Goal: Check status: Check status

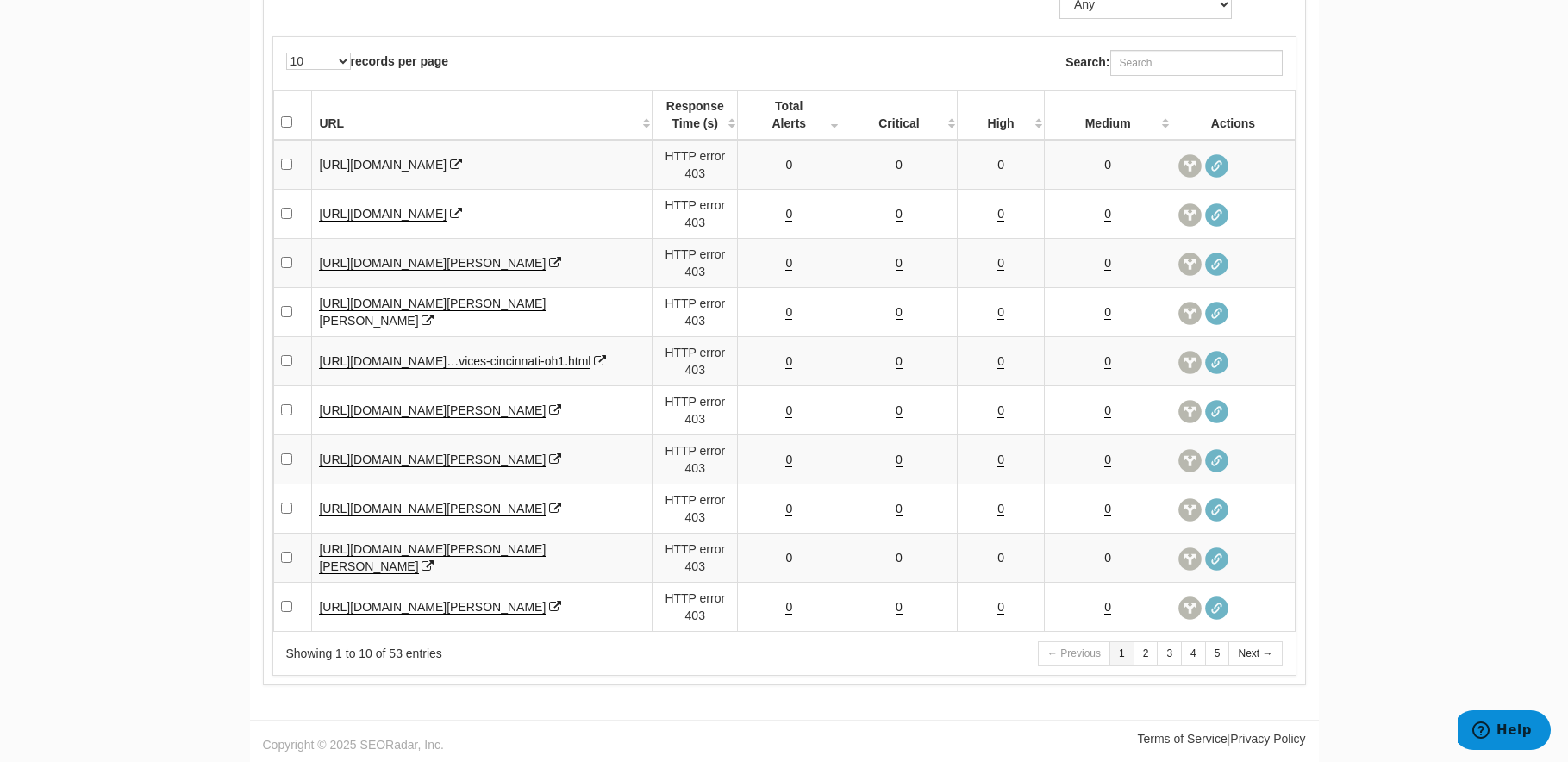
scroll to position [69, 0]
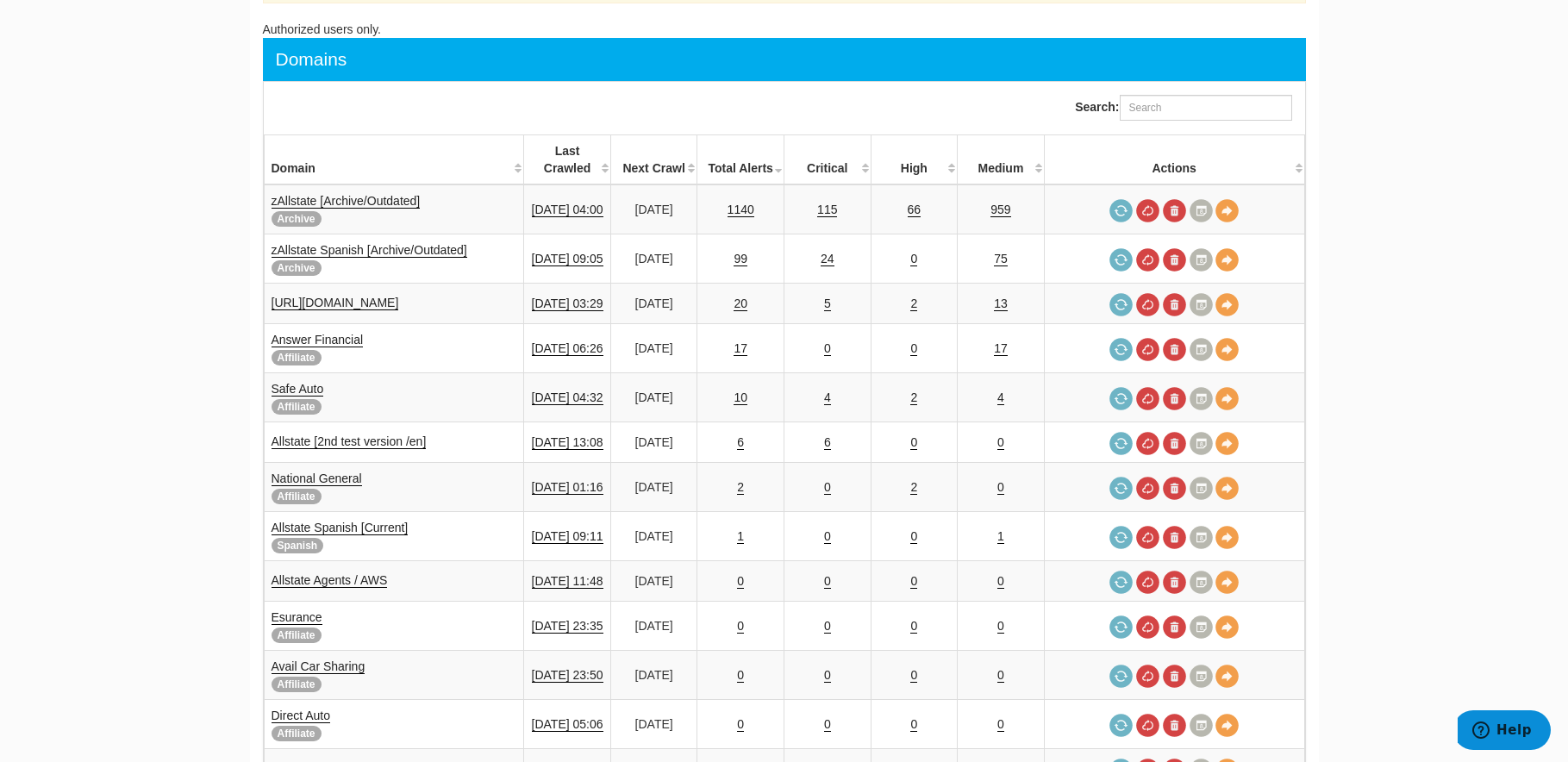
scroll to position [176, 0]
click at [748, 389] on link "10" at bounding box center [740, 397] width 14 height 14
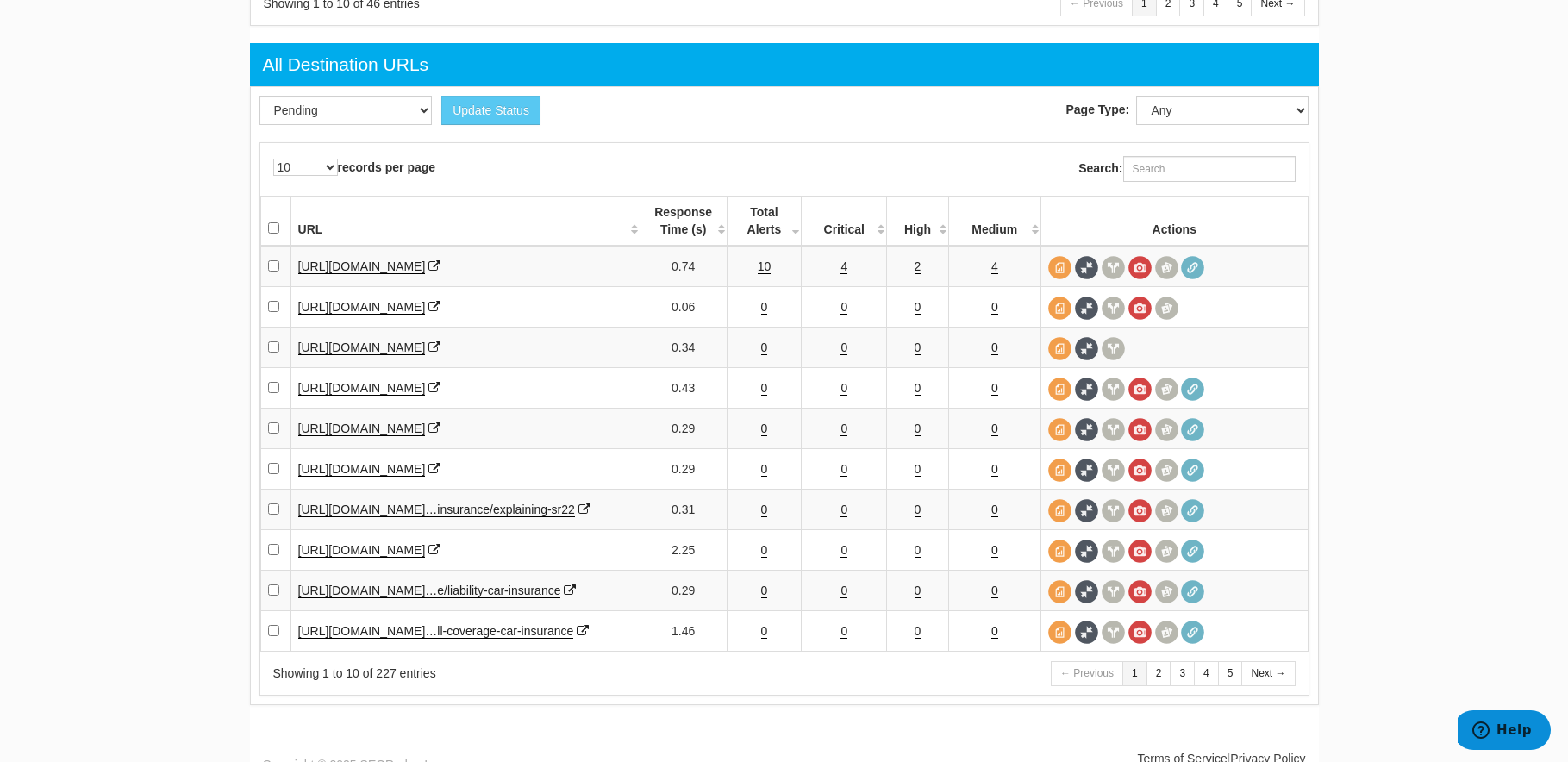
scroll to position [2512, 0]
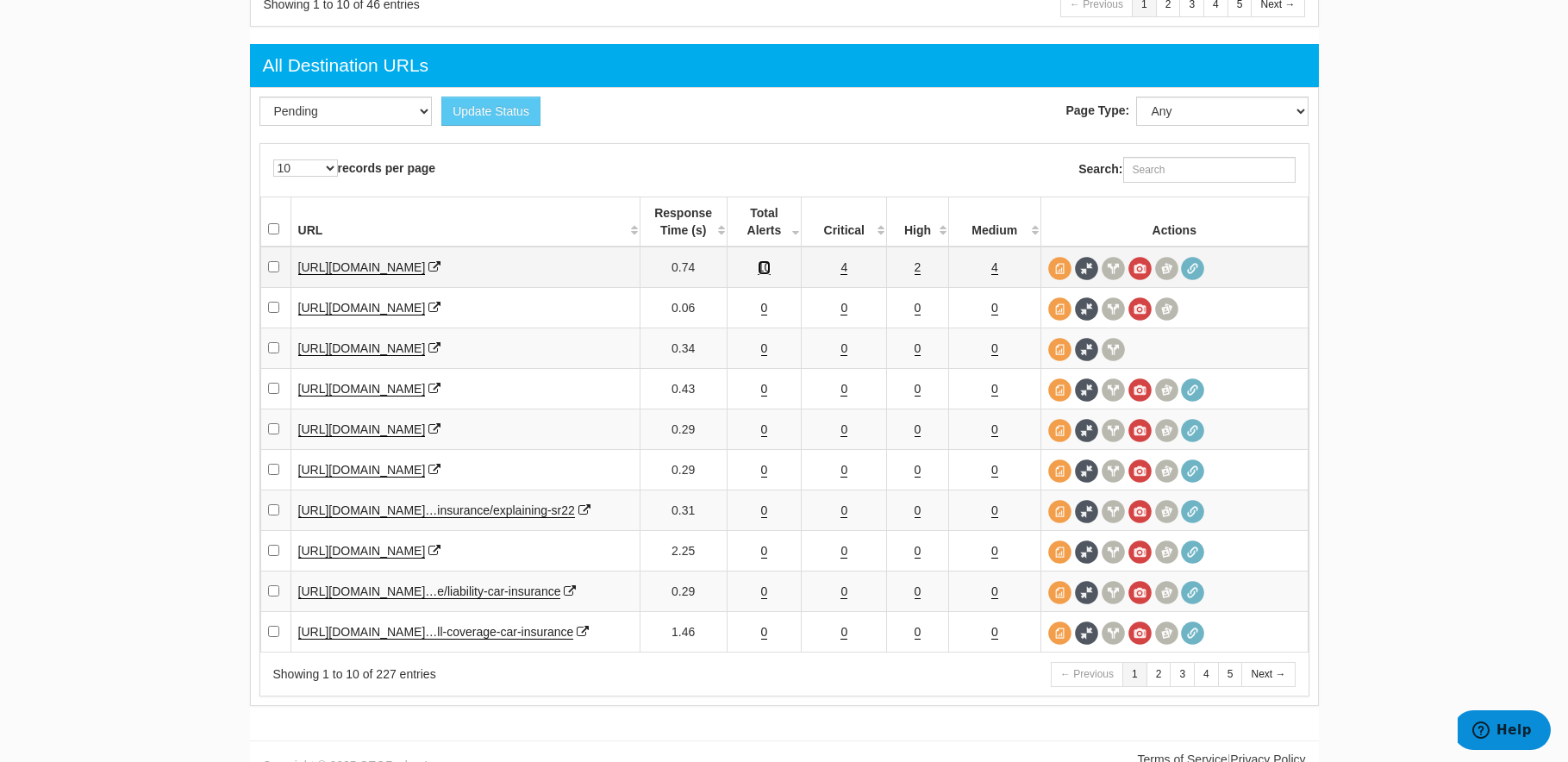
click at [764, 270] on link "10" at bounding box center [764, 268] width 14 height 14
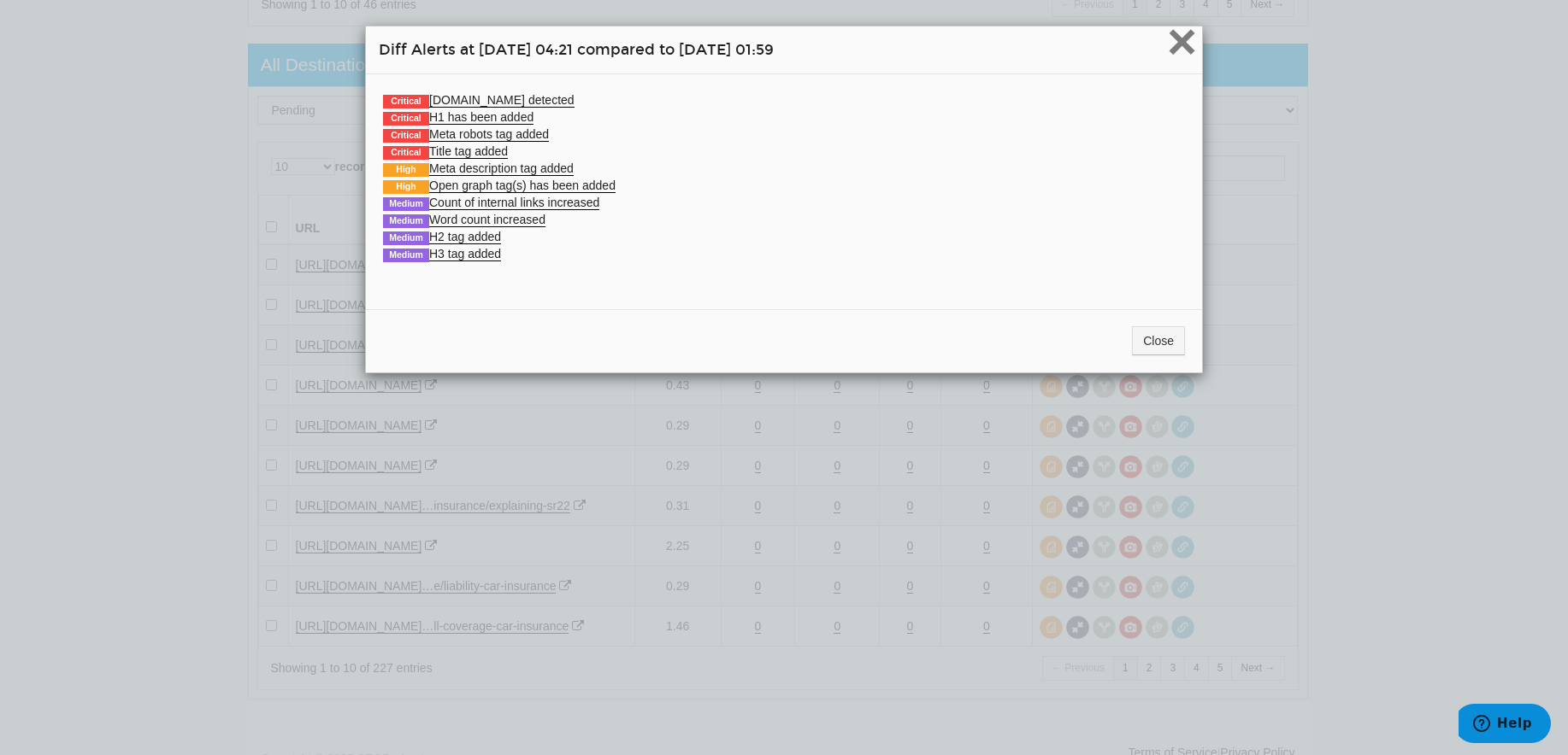
click at [1175, 32] on span "×" at bounding box center [1182, 41] width 30 height 57
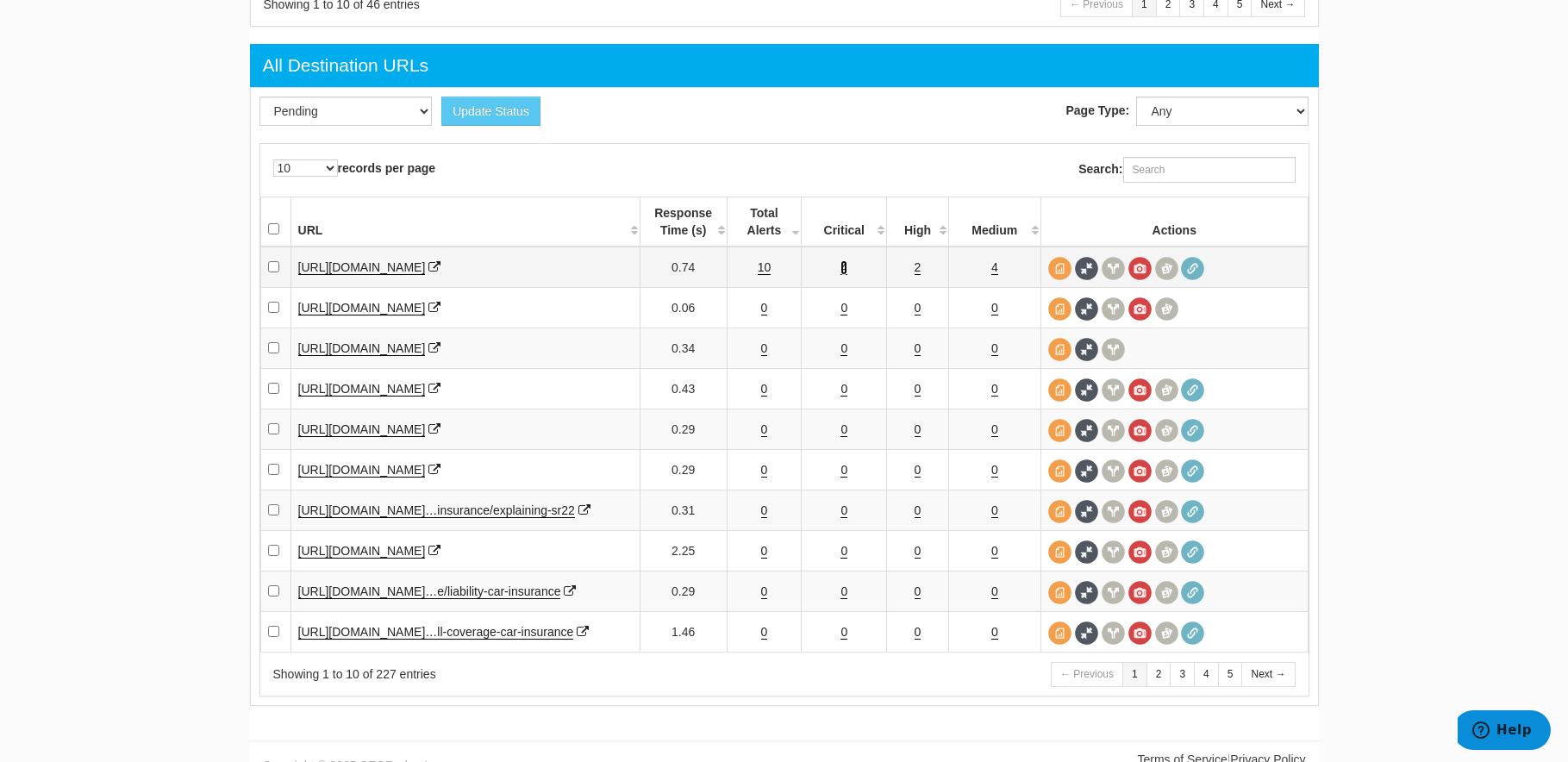
click at [842, 271] on link "4" at bounding box center [844, 268] width 7 height 14
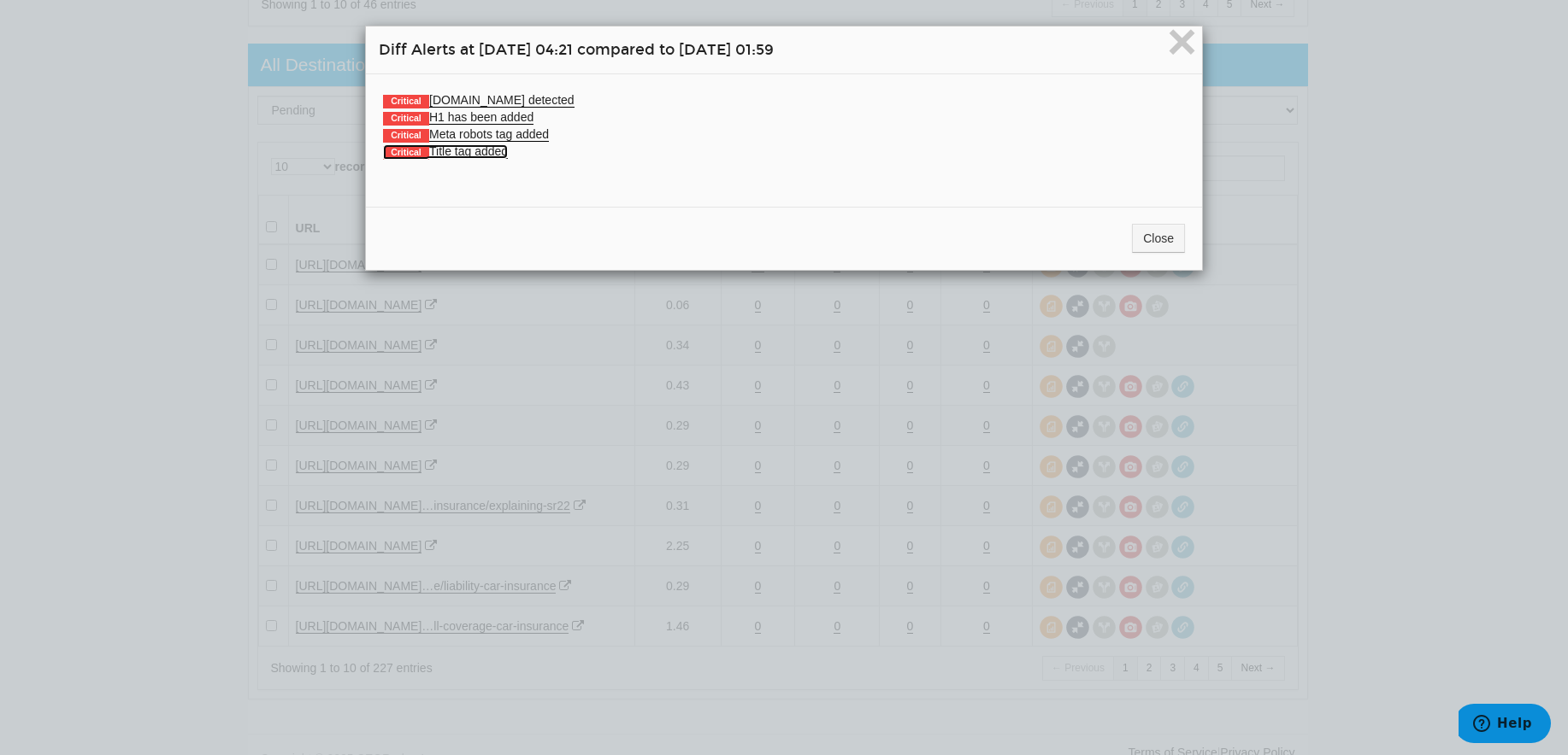
click at [479, 153] on link "Critical Title tag added" at bounding box center [445, 152] width 125 height 14
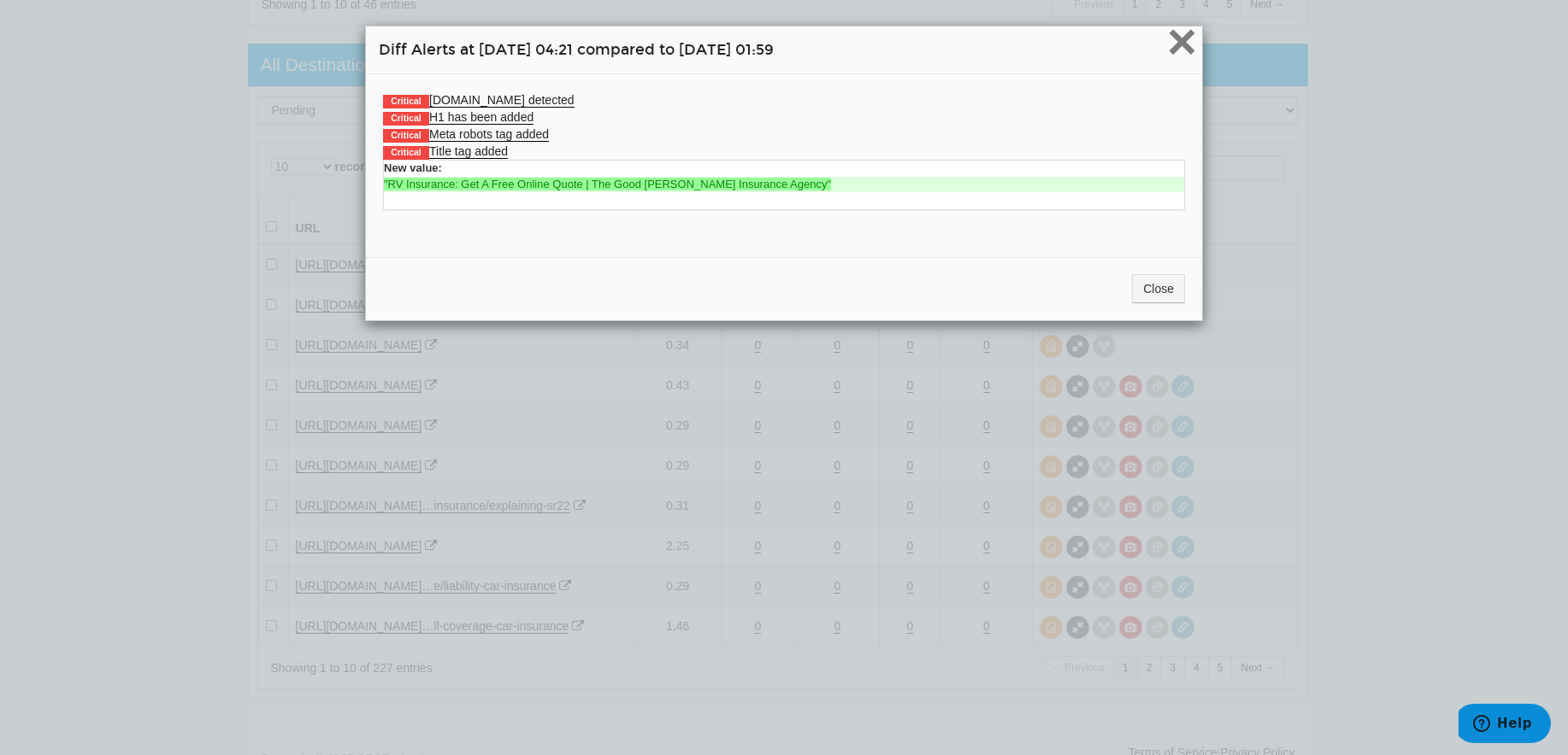
click at [1172, 37] on span "×" at bounding box center [1182, 41] width 30 height 57
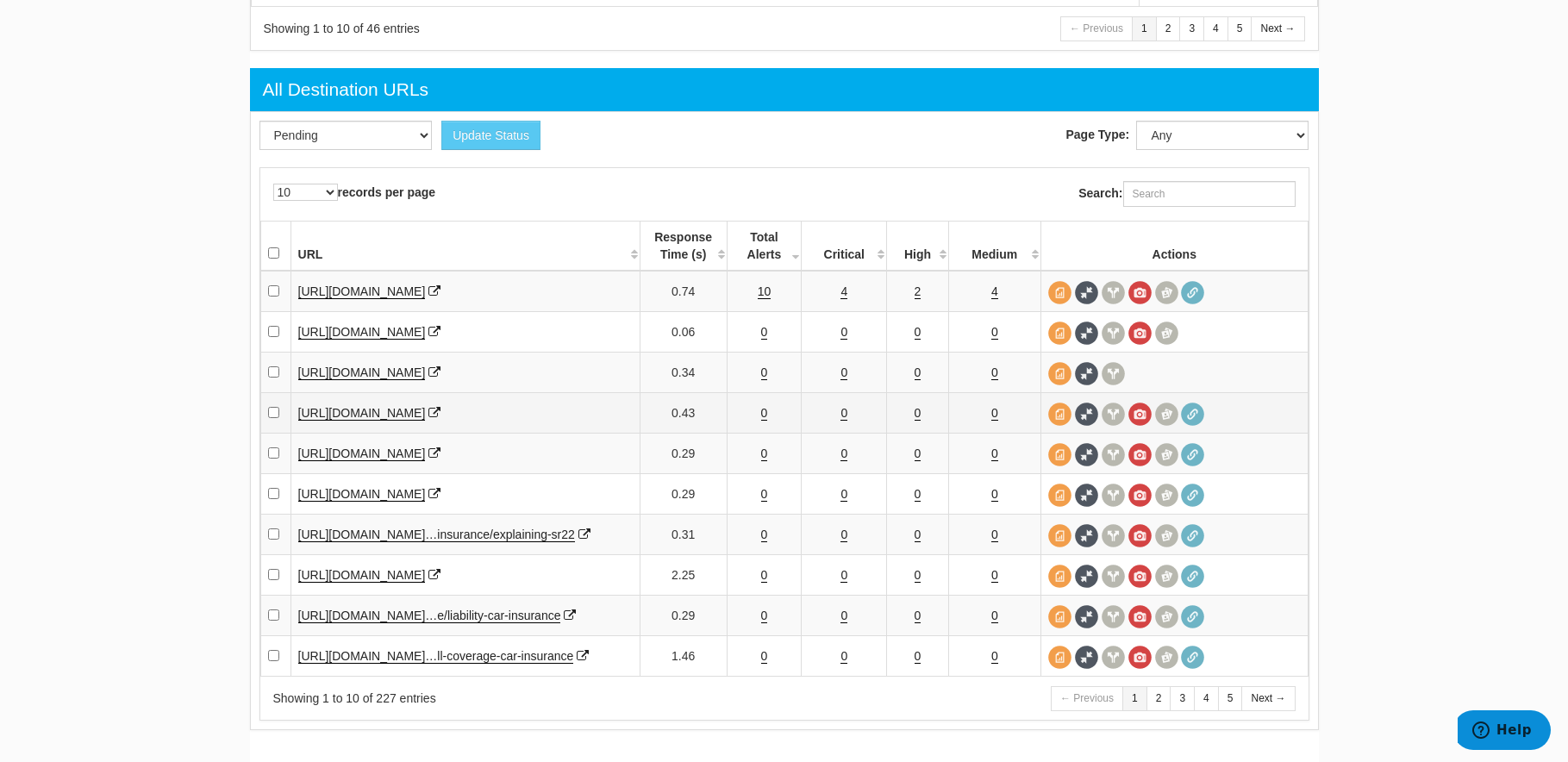
scroll to position [2558, 0]
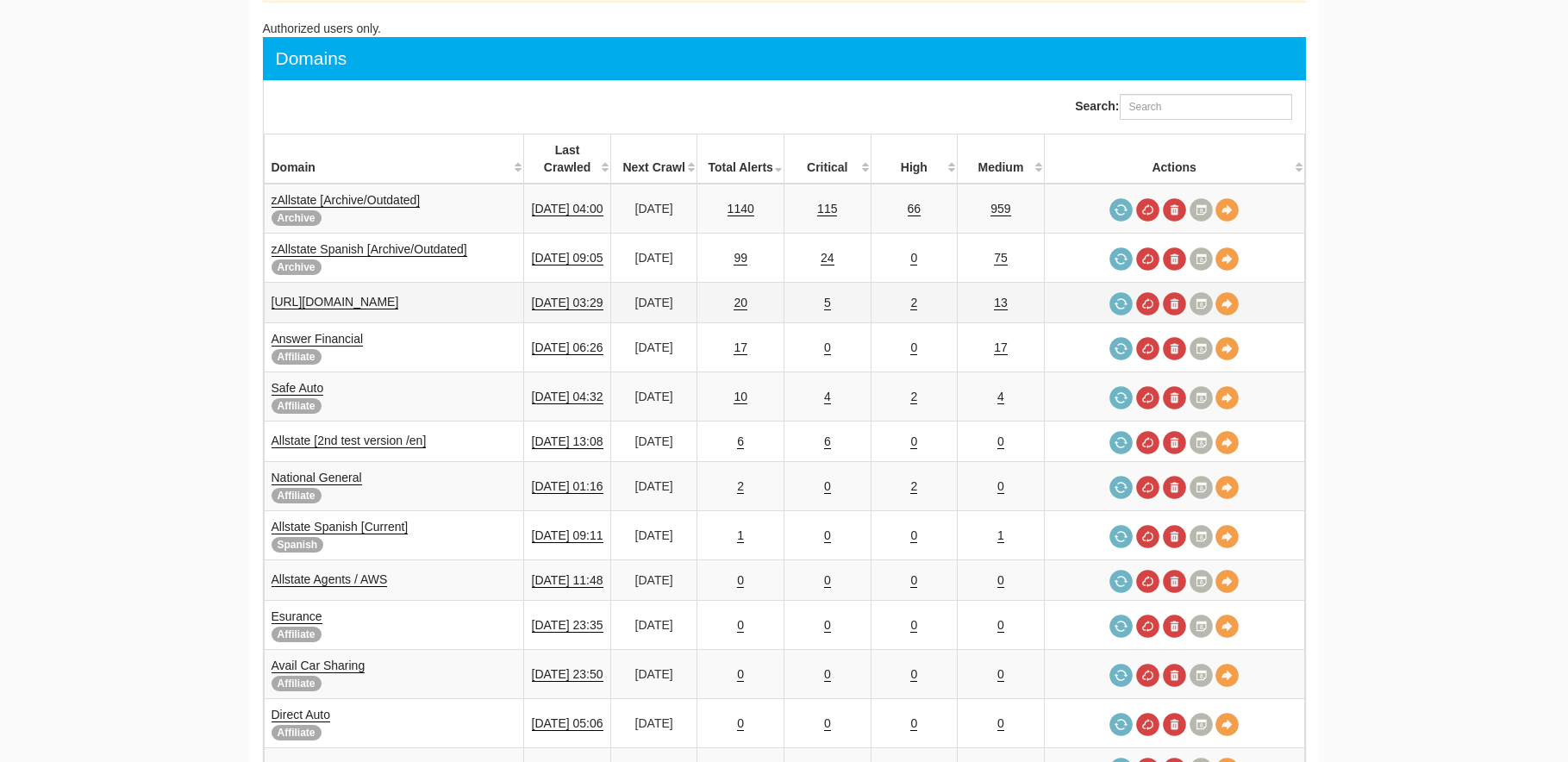
scroll to position [69, 0]
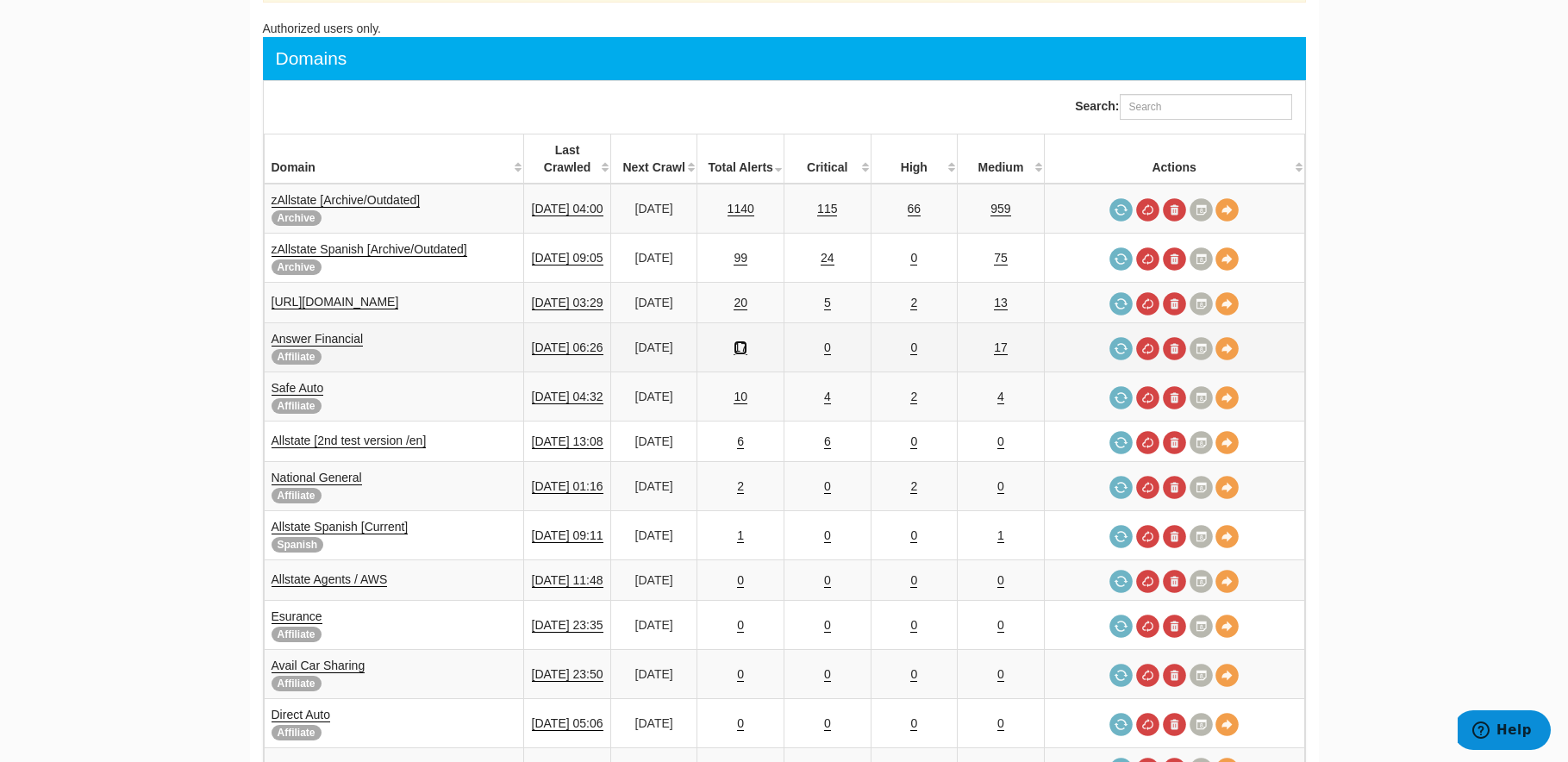
click at [748, 341] on link "17" at bounding box center [740, 348] width 14 height 14
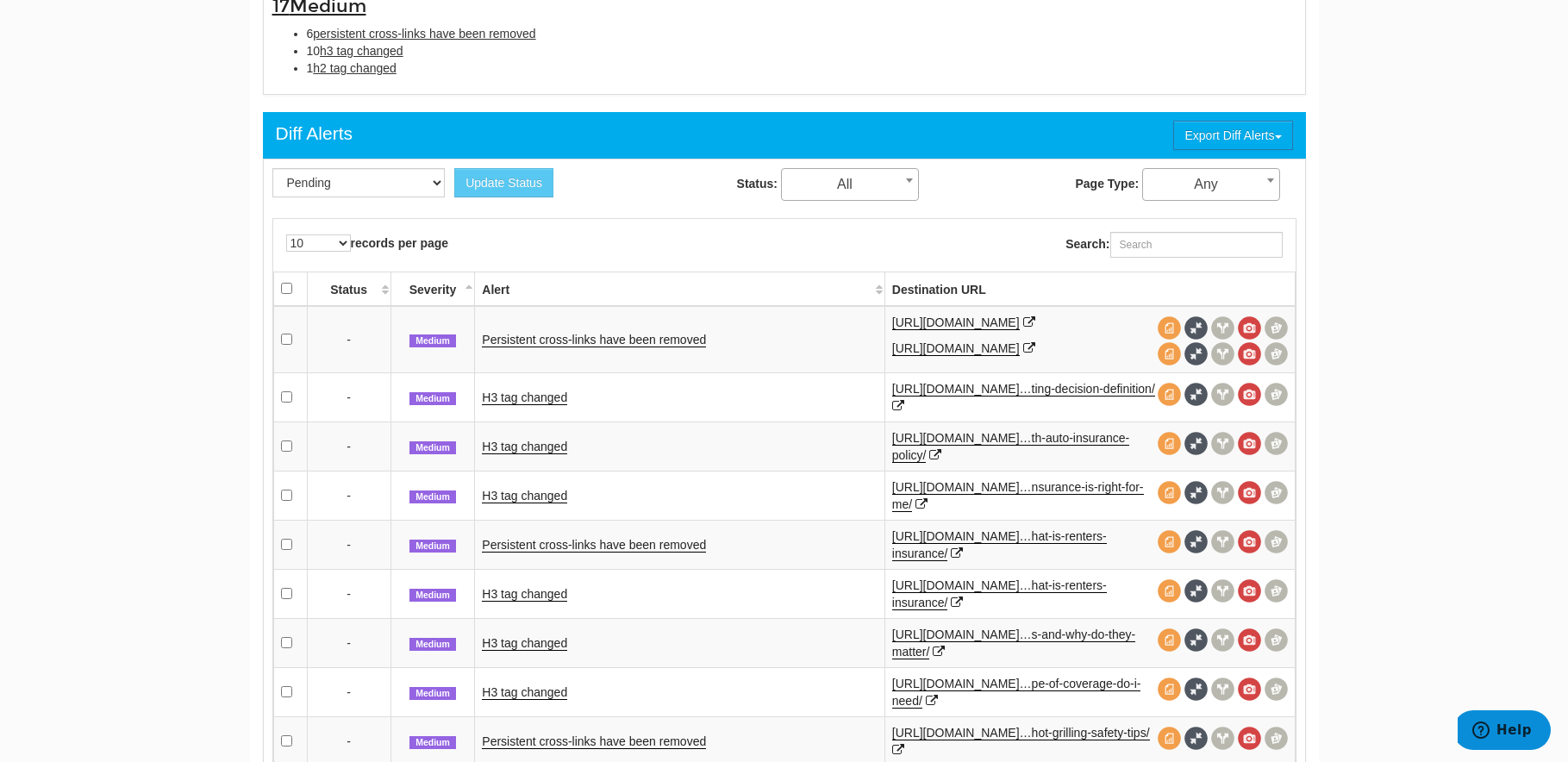
scroll to position [633, 0]
click at [533, 453] on link "H3 tag changed" at bounding box center [524, 446] width 85 height 14
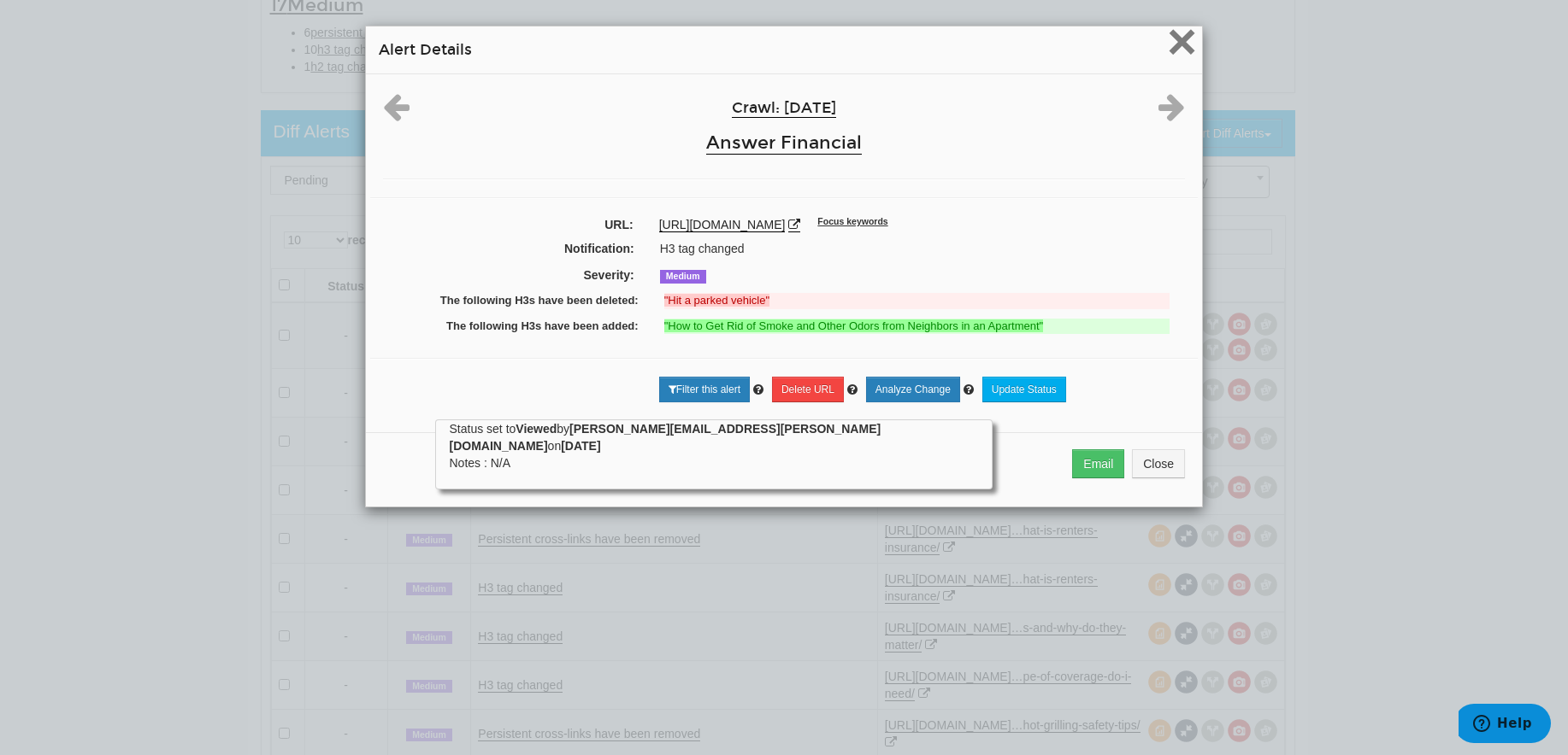
click at [1173, 39] on span "×" at bounding box center [1182, 41] width 30 height 57
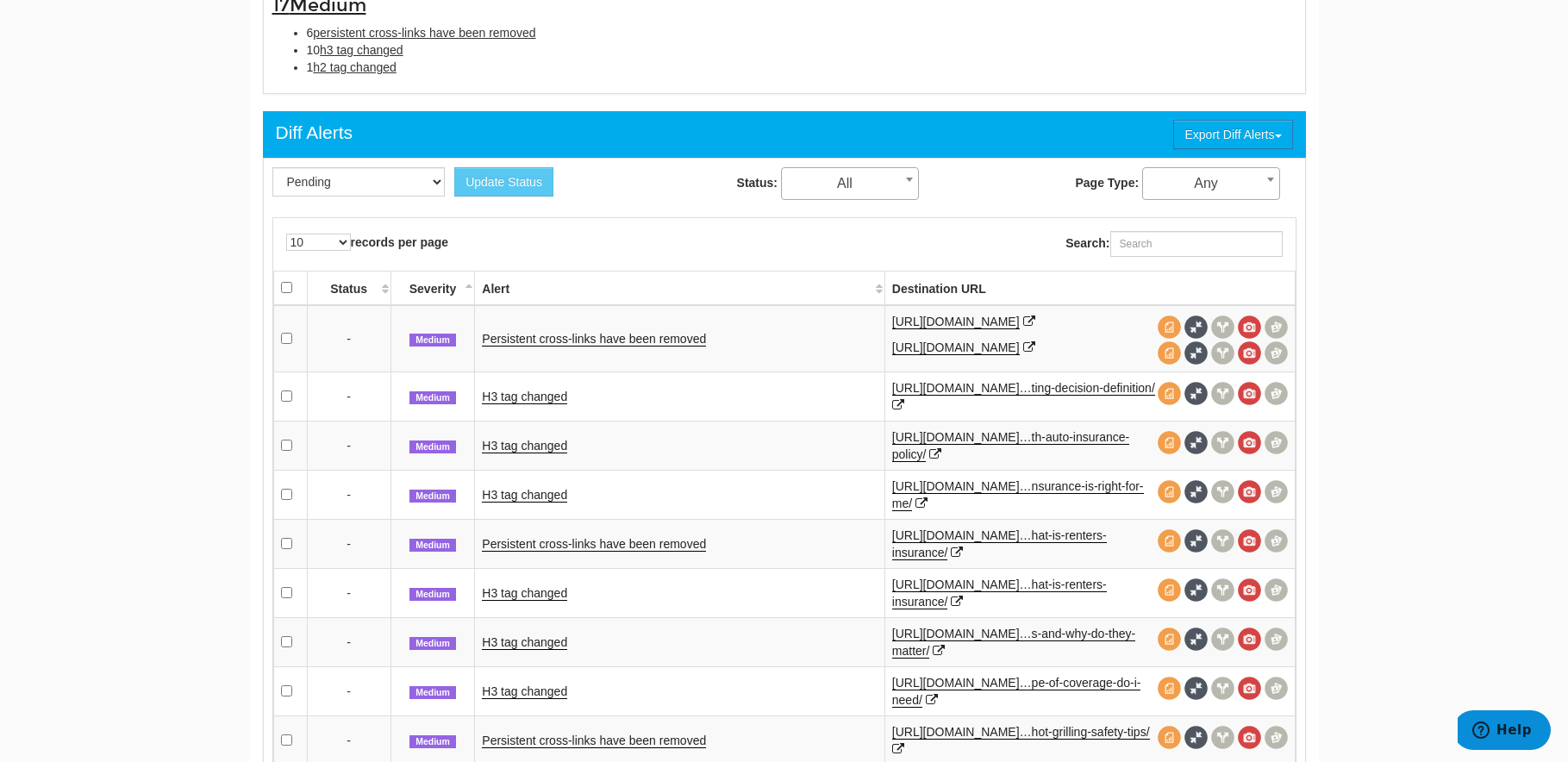
click at [572, 340] on td "Persistent cross-links have been removed" at bounding box center [679, 339] width 410 height 68
click at [605, 358] on td "Persistent cross-links have been removed" at bounding box center [679, 339] width 410 height 68
click at [627, 347] on link "Persistent cross-links have been removed" at bounding box center [594, 339] width 224 height 14
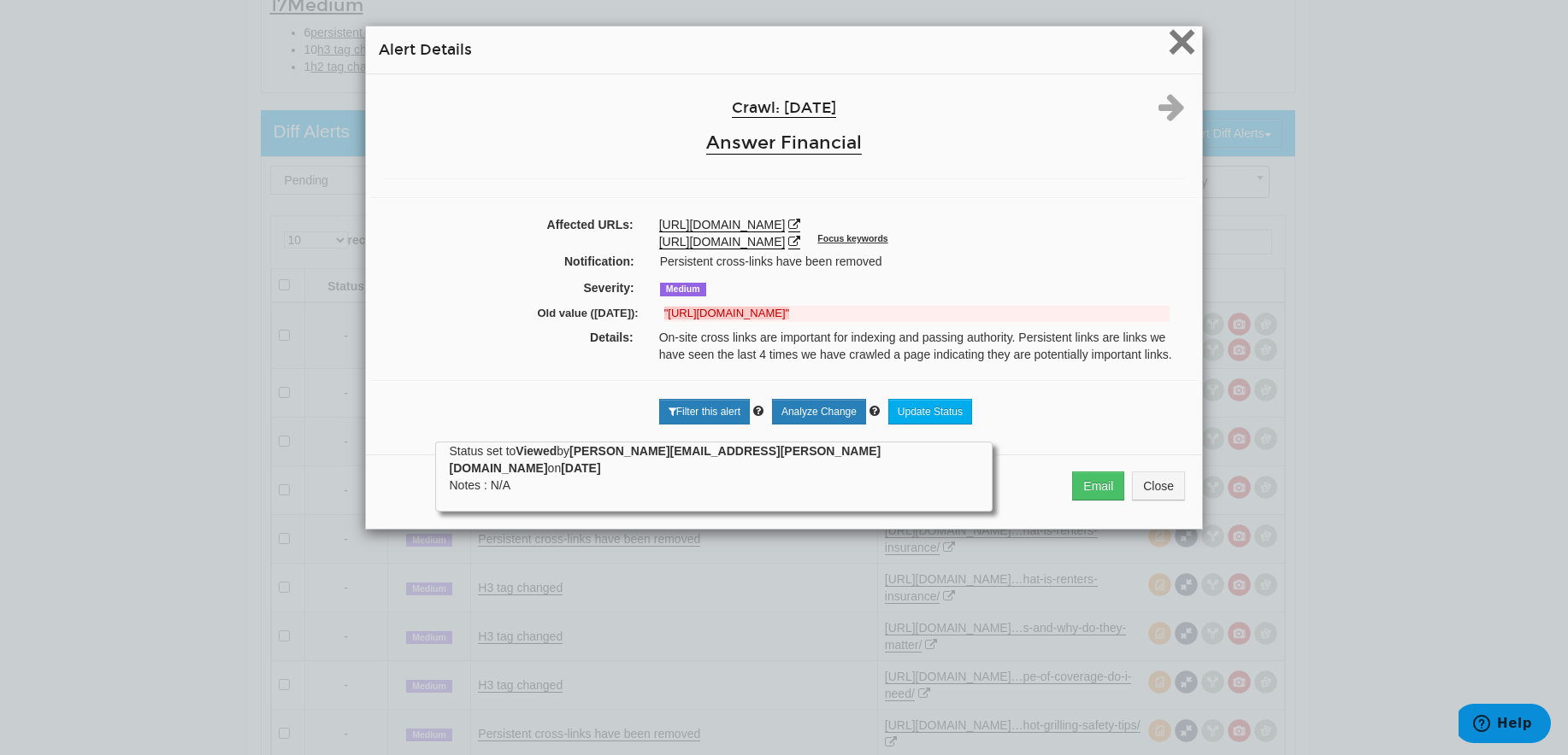
click at [1171, 31] on span "×" at bounding box center [1182, 41] width 30 height 57
